Goal: Register for event/course

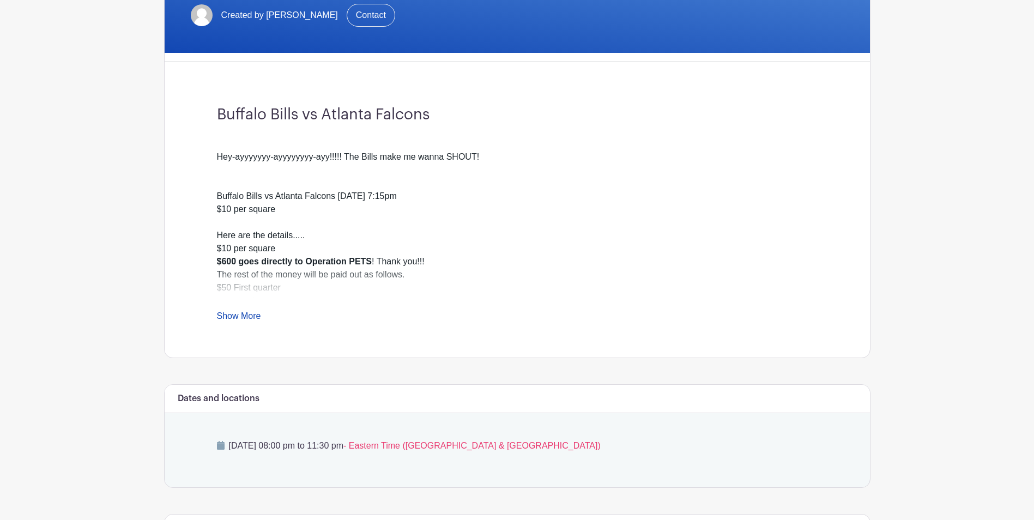
scroll to position [273, 0]
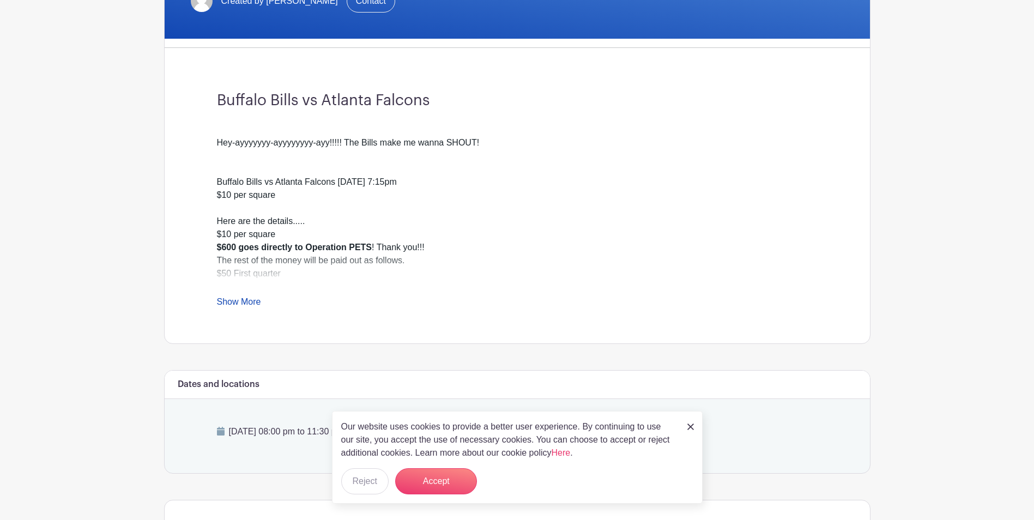
click at [240, 303] on link "Show More" at bounding box center [239, 304] width 44 height 14
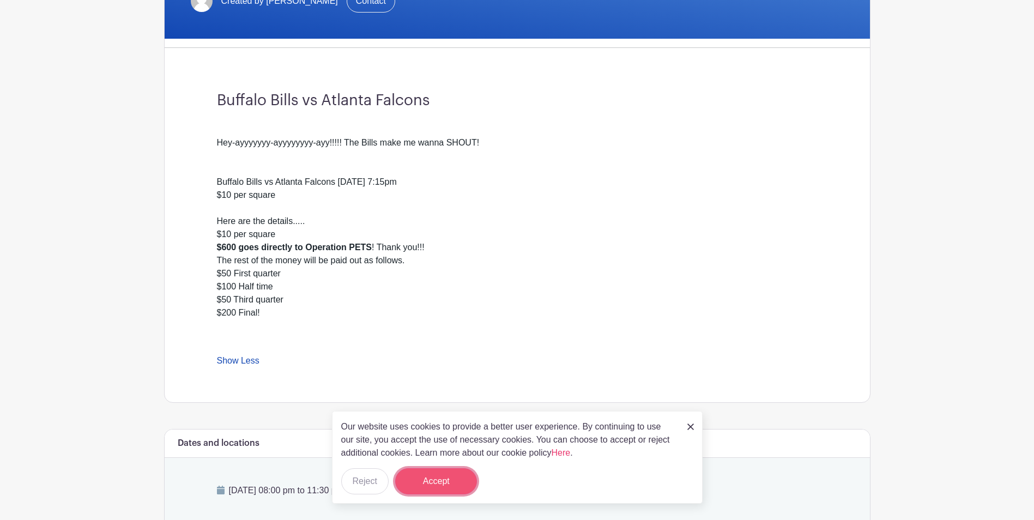
click at [438, 476] on button "Accept" at bounding box center [436, 481] width 82 height 26
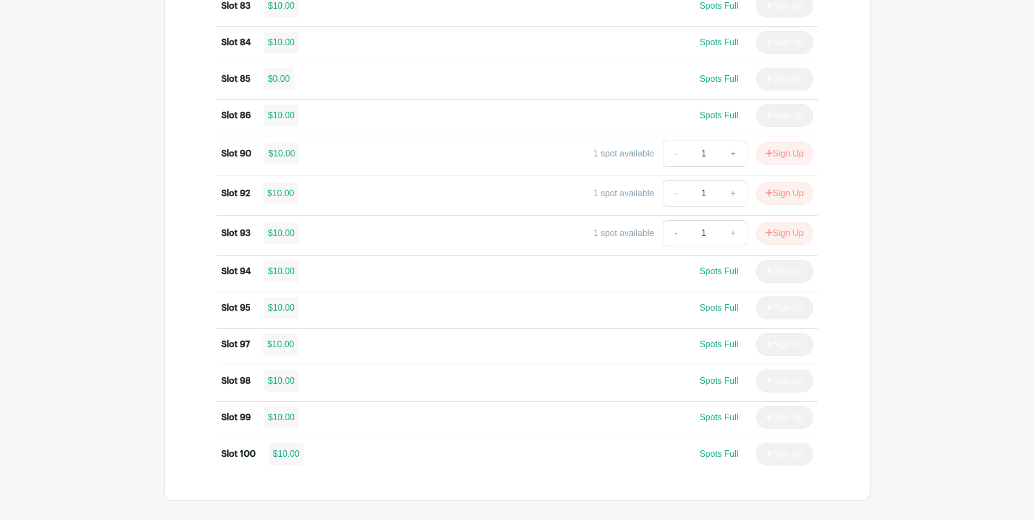
scroll to position [2184, 0]
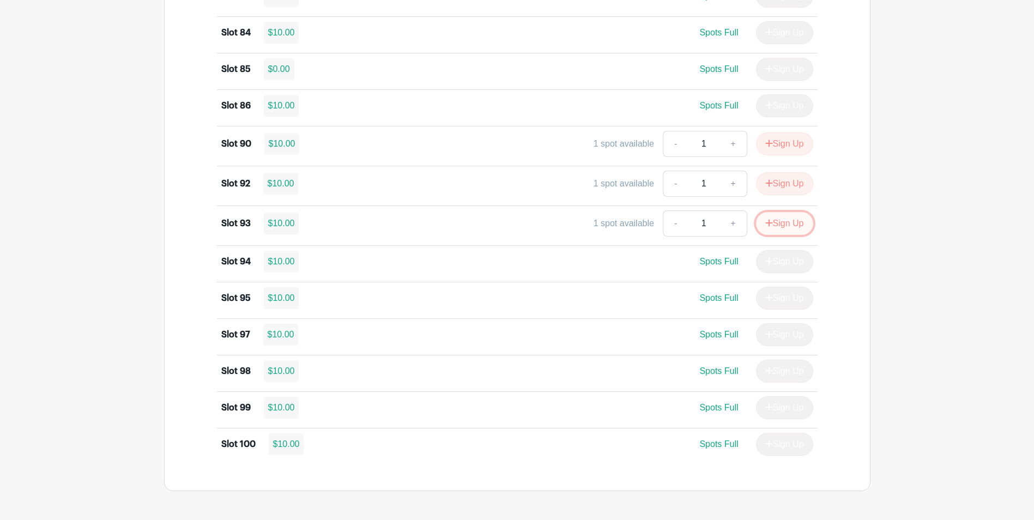
click at [782, 221] on button "Sign Up" at bounding box center [784, 223] width 57 height 23
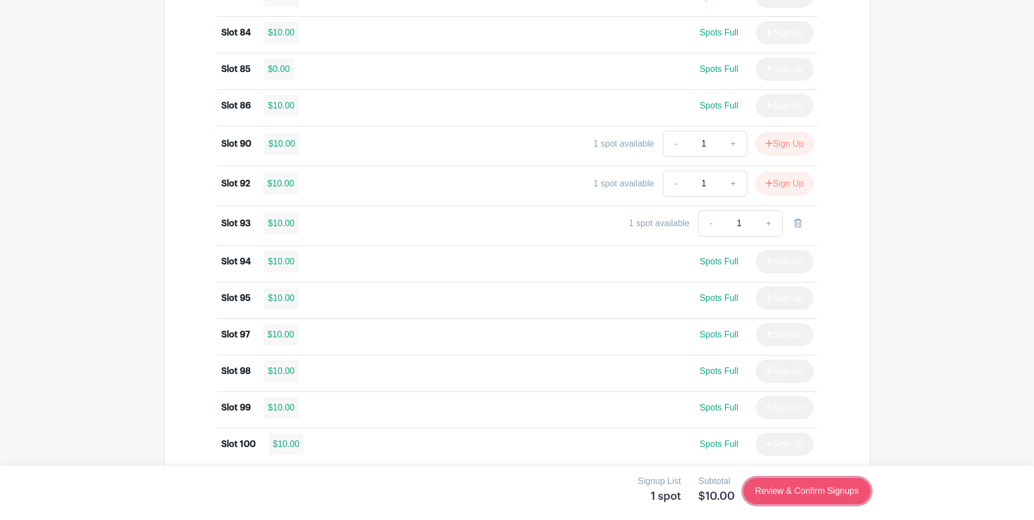
click at [806, 486] on link "Review & Confirm Signups" at bounding box center [806, 491] width 126 height 26
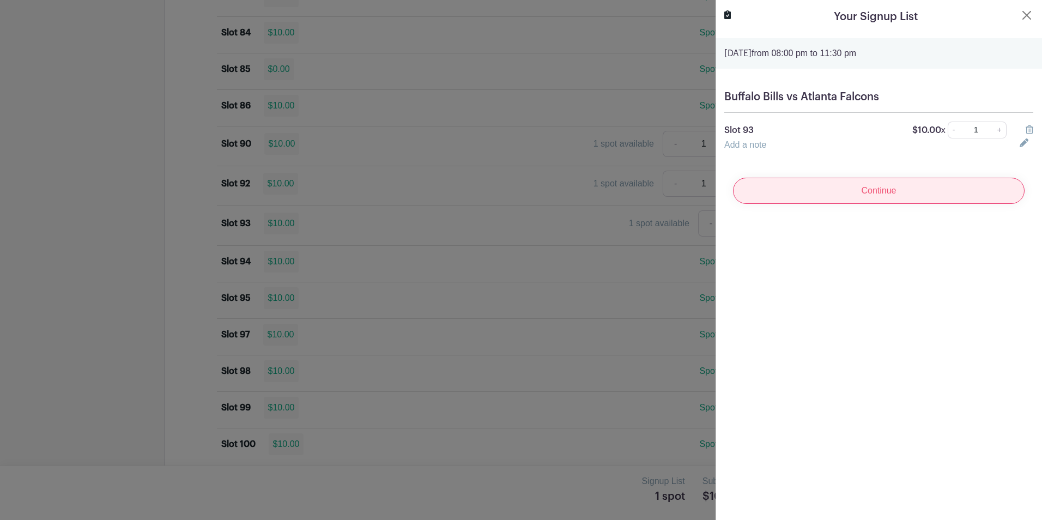
click at [822, 187] on input "Continue" at bounding box center [879, 191] width 292 height 26
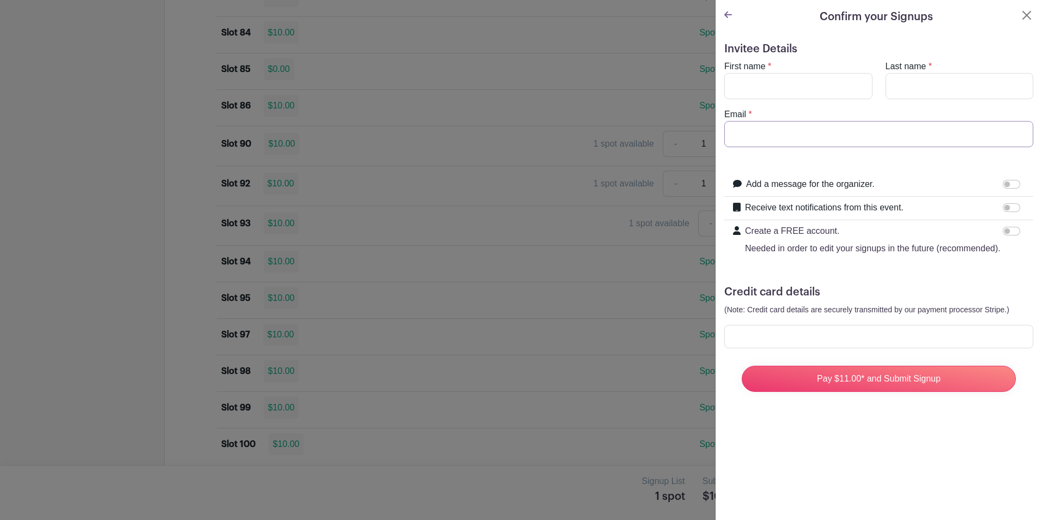
type input "[EMAIL_ADDRESS][DOMAIN_NAME]"
click at [746, 88] on input "First name" at bounding box center [798, 86] width 148 height 26
type input "[PERSON_NAME]"
click at [804, 485] on div "Confirm your Signups Invitee Details First name * [PERSON_NAME] Last name * [PE…" at bounding box center [878, 260] width 327 height 520
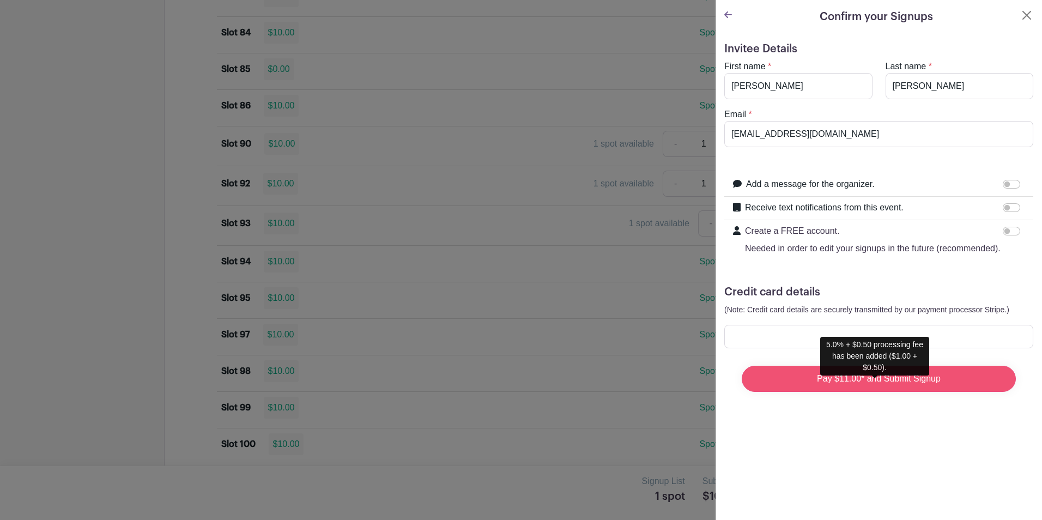
click at [902, 392] on input "Pay $11.00* and Submit Signup" at bounding box center [879, 379] width 274 height 26
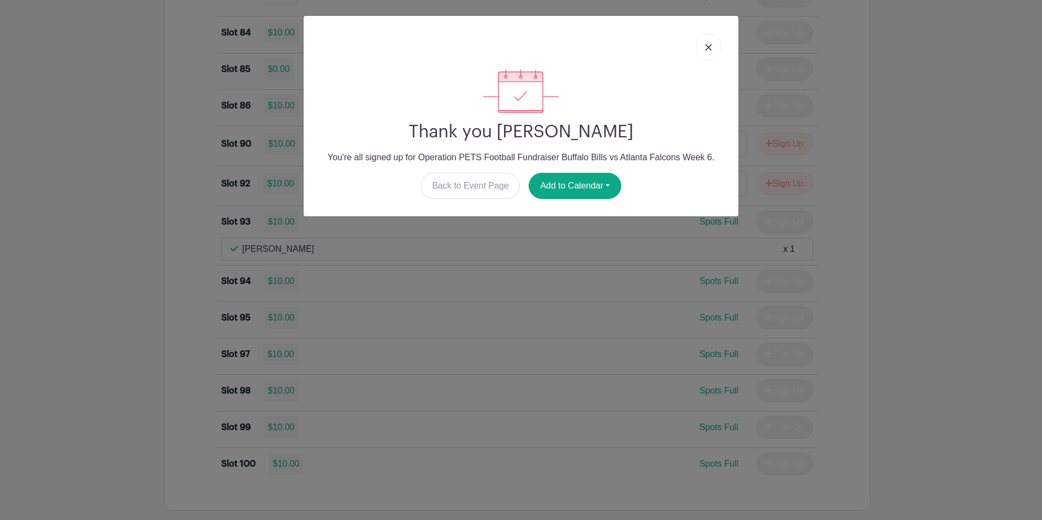
click at [706, 45] on img at bounding box center [708, 47] width 7 height 7
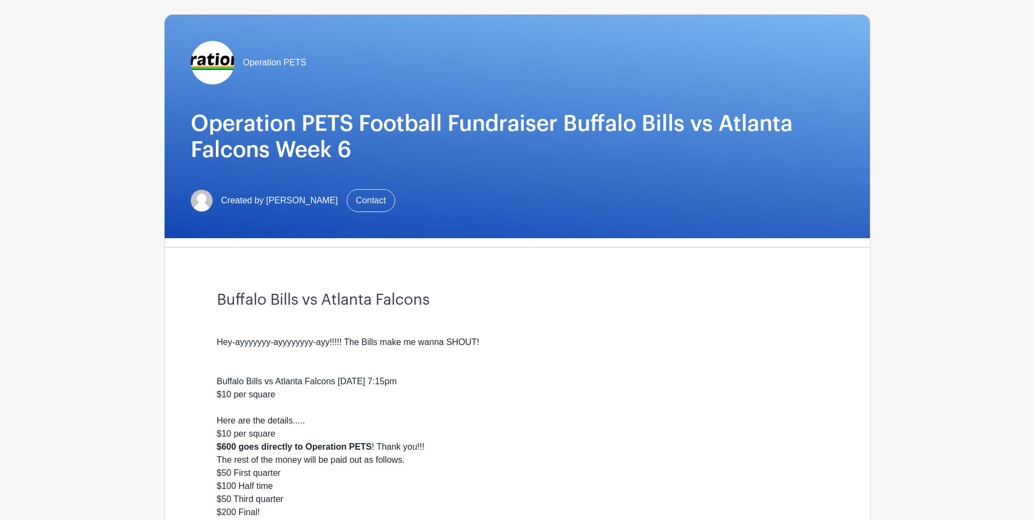
scroll to position [0, 0]
